Goal: Task Accomplishment & Management: Manage account settings

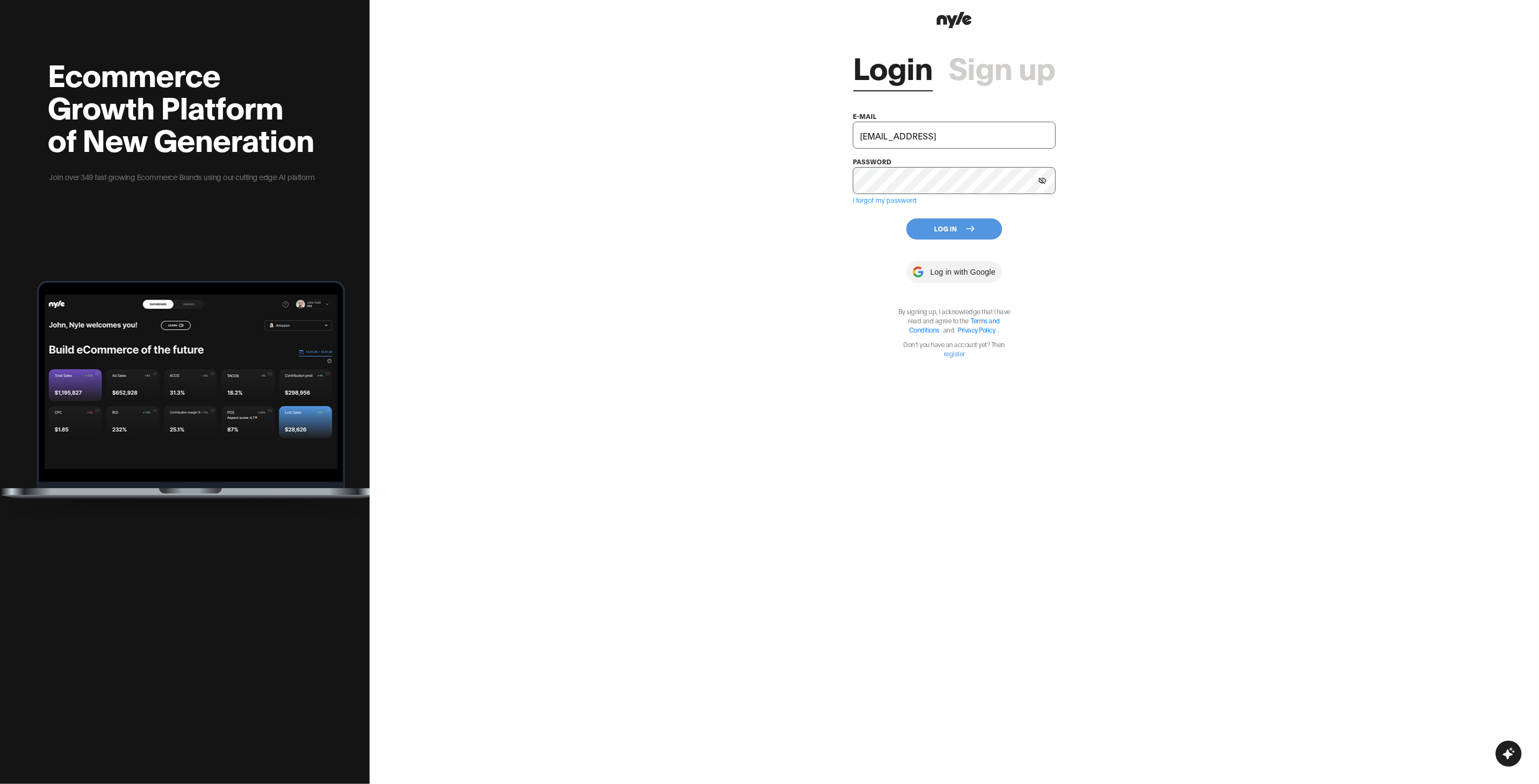
click at [978, 137] on input "[EMAIL_ADDRESS]" at bounding box center [954, 134] width 202 height 27
click at [946, 228] on button "Log In" at bounding box center [954, 228] width 96 height 21
click at [945, 135] on input "[EMAIL_ADDRESS]" at bounding box center [954, 134] width 202 height 27
type input "[EMAIL_ADDRESS]"
click at [933, 231] on button "Log In" at bounding box center [954, 239] width 96 height 21
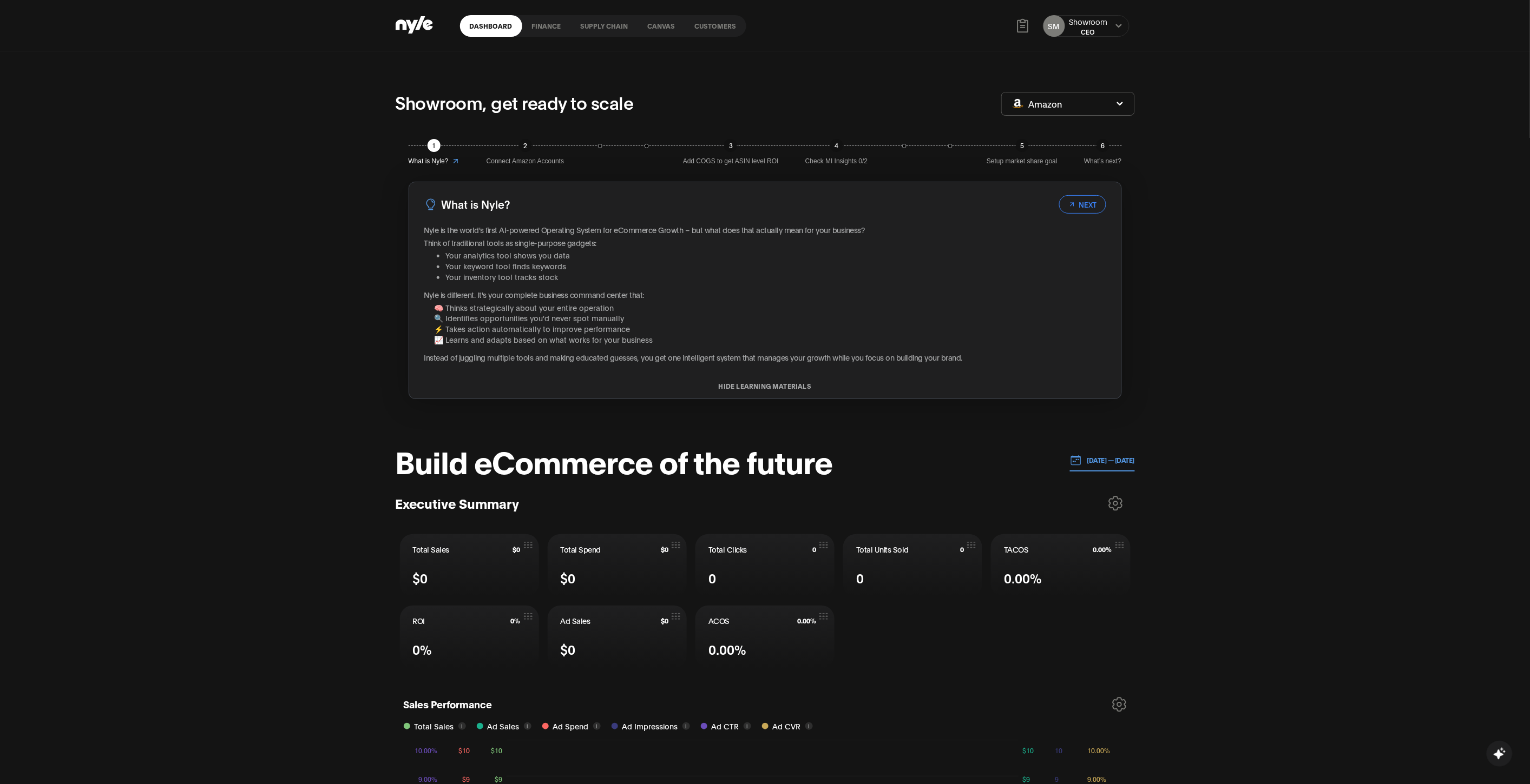
click at [648, 25] on link "Canvas" at bounding box center [662, 26] width 47 height 22
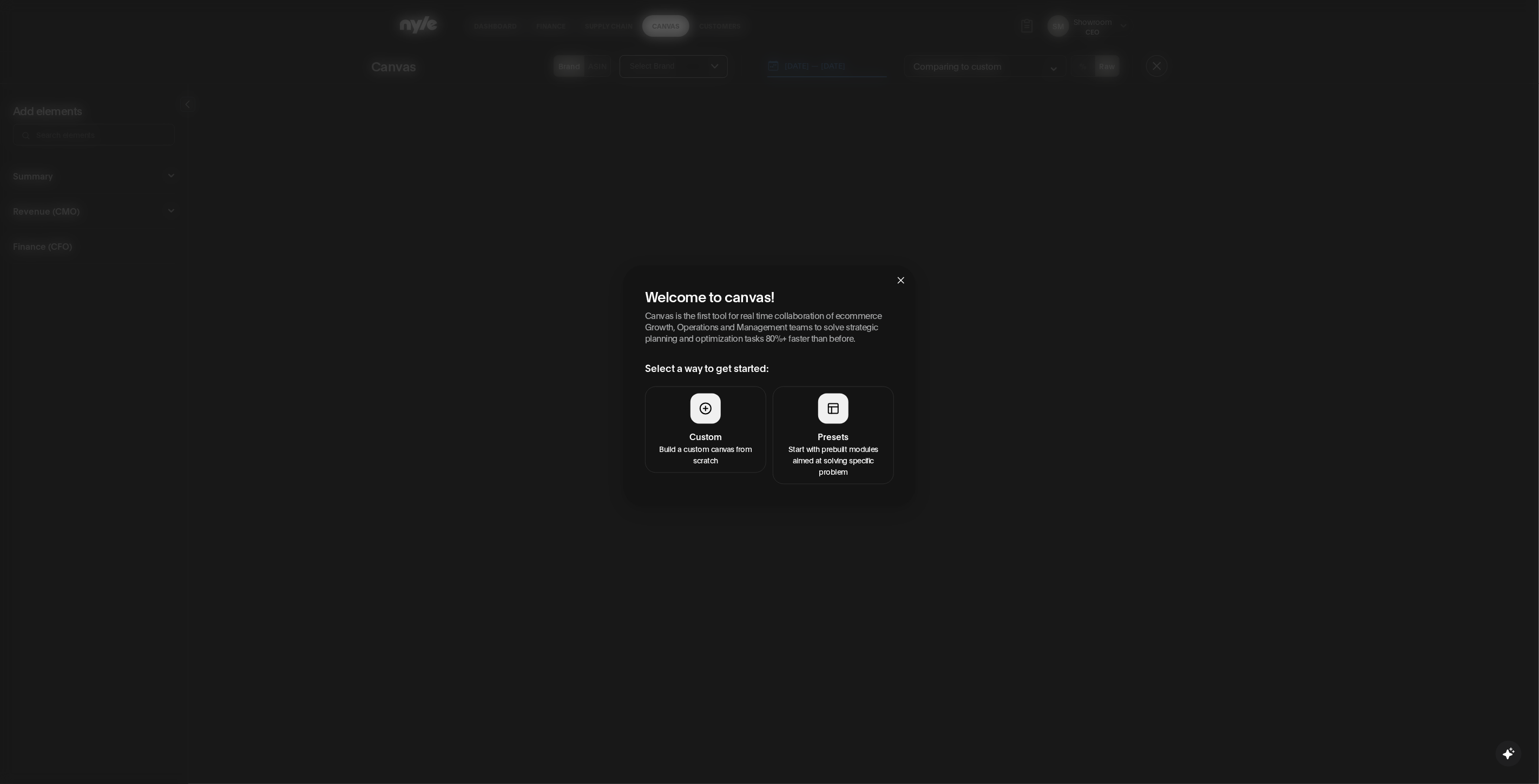
click at [835, 408] on icon at bounding box center [834, 408] width 10 height 0
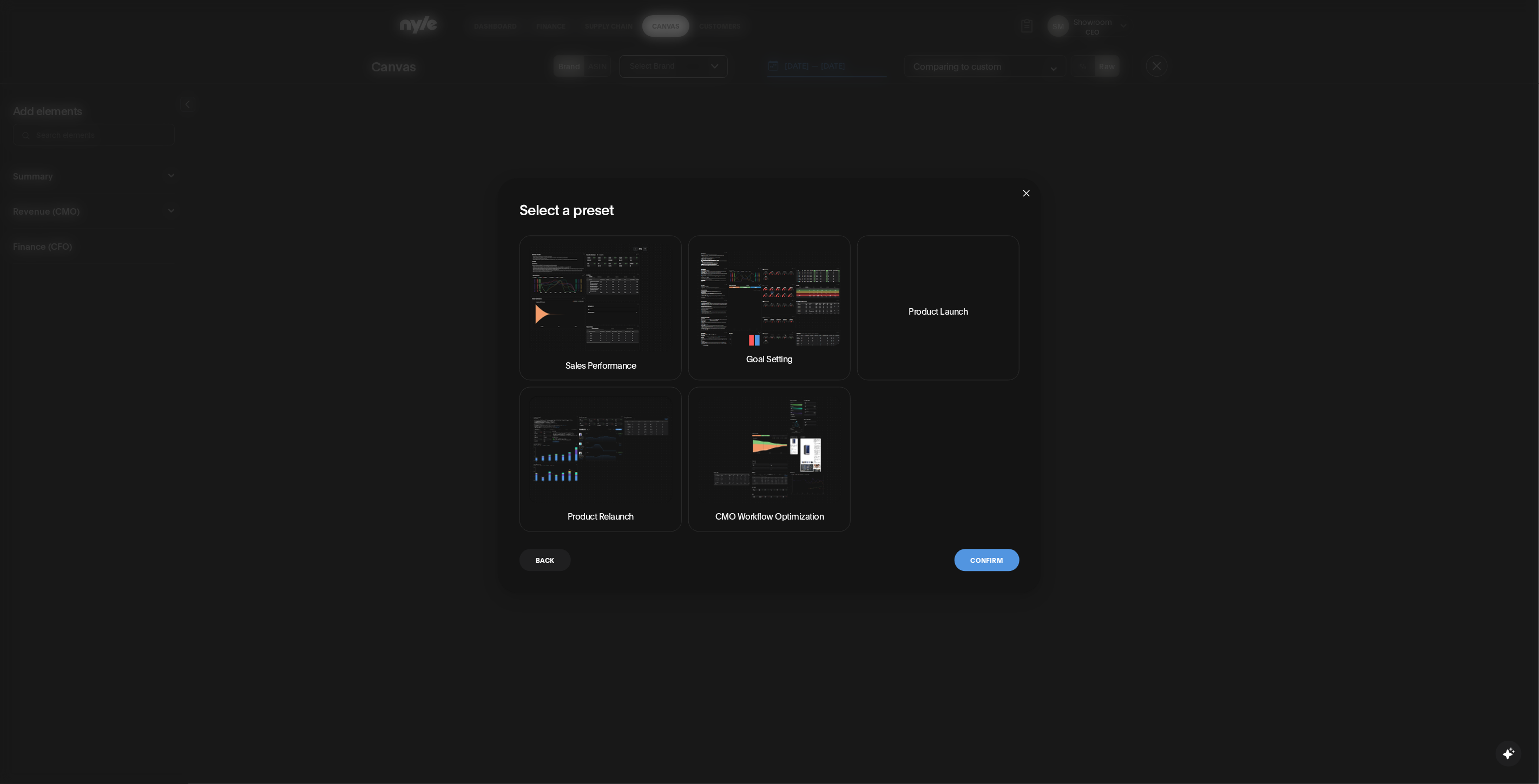
click at [786, 294] on img at bounding box center [770, 298] width 144 height 95
click at [989, 566] on button "Confirm" at bounding box center [988, 561] width 65 height 22
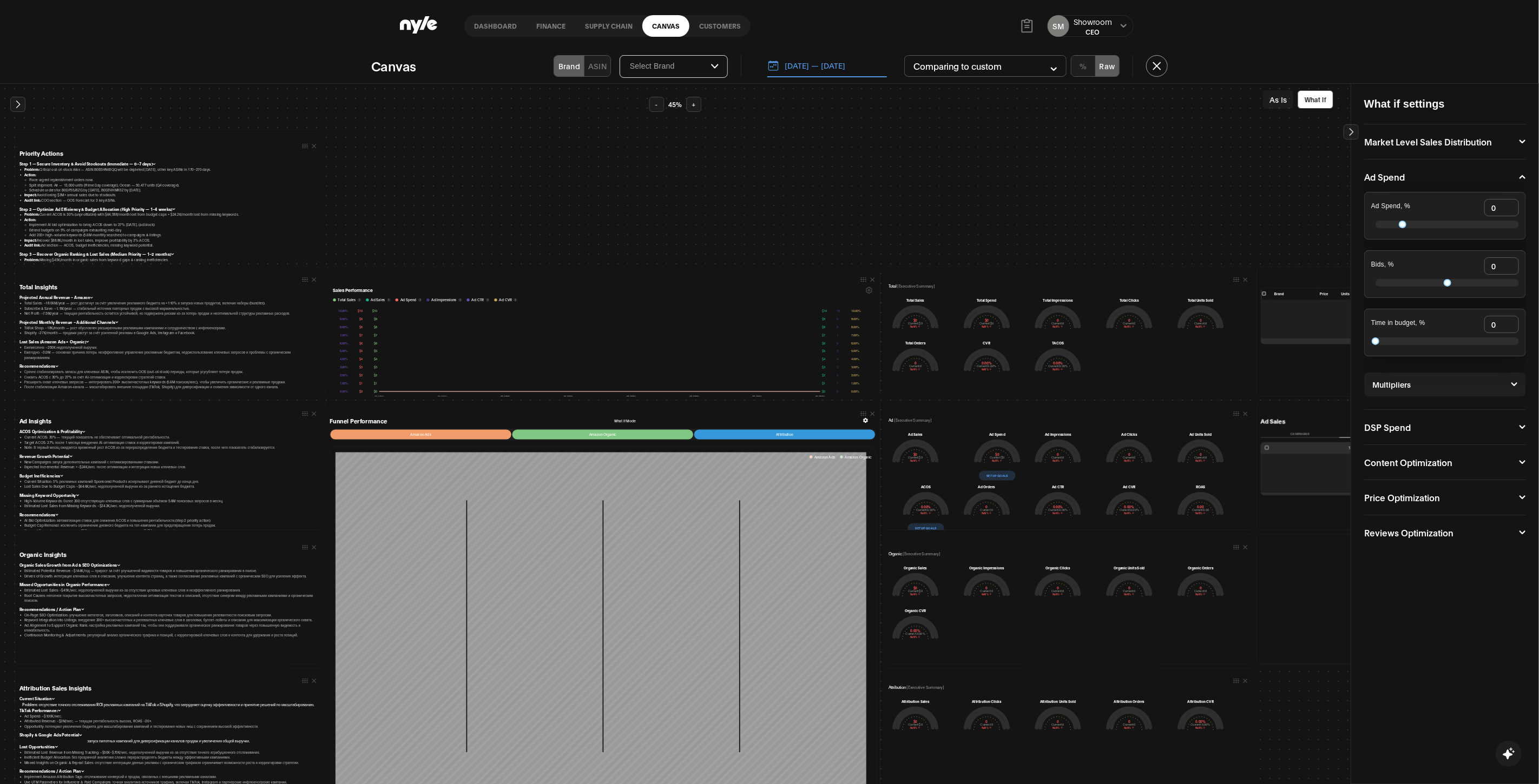
click at [674, 63] on input "Select Brand" at bounding box center [670, 66] width 82 height 10
click at [718, 67] on icon "button" at bounding box center [715, 66] width 8 height 5
click at [715, 67] on icon "button" at bounding box center [714, 66] width 7 height 4
click at [1105, 22] on div "Showroom" at bounding box center [1093, 21] width 39 height 11
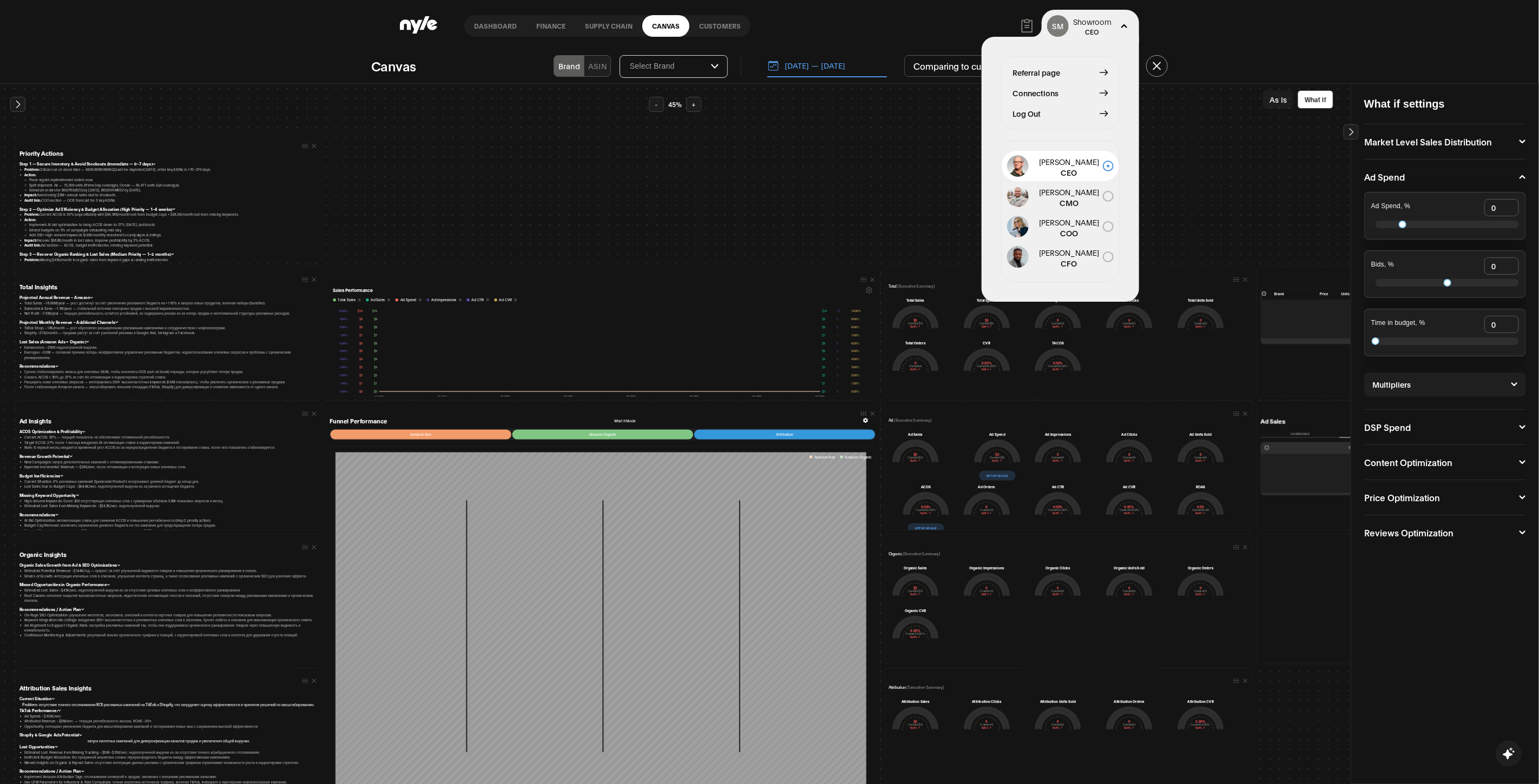
click at [1092, 112] on button "Log Out" at bounding box center [1060, 114] width 96 height 12
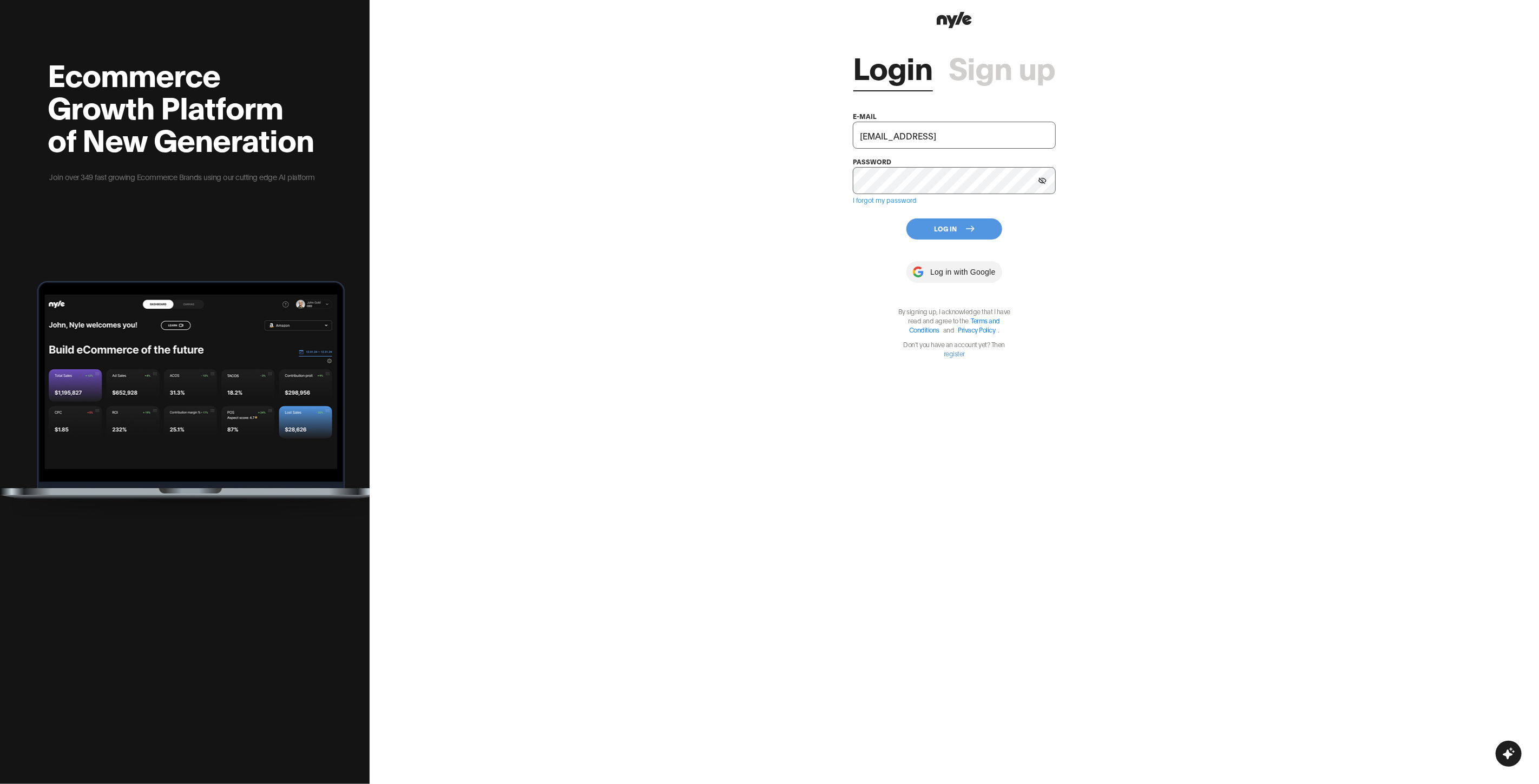
click at [956, 139] on input "[EMAIL_ADDRESS]" at bounding box center [954, 134] width 202 height 27
type input "[EMAIL_ADDRESS]"
click at [972, 233] on icon at bounding box center [970, 228] width 9 height 9
